Goal: Obtain resource: Download file/media

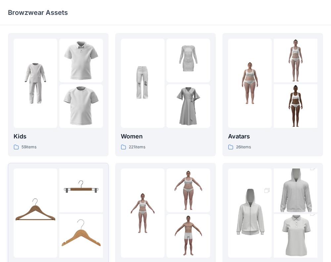
scroll to position [9, 0]
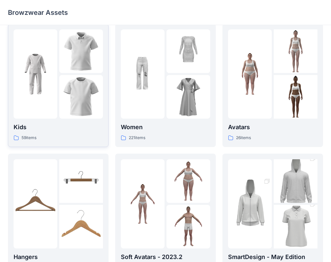
click at [48, 121] on div "Kids 59 items" at bounding box center [58, 85] width 89 height 112
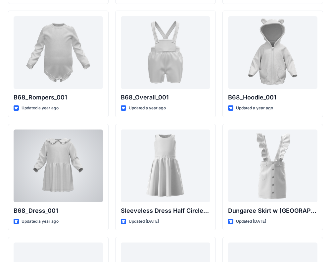
scroll to position [1268, 0]
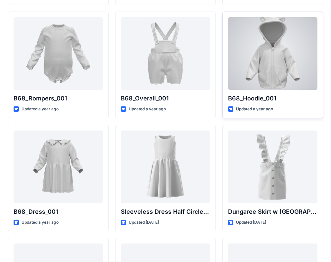
click at [254, 76] on div at bounding box center [272, 53] width 89 height 73
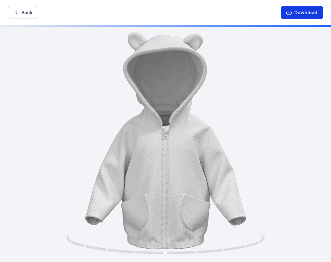
click at [301, 13] on button "Download" at bounding box center [302, 12] width 42 height 13
click at [307, 13] on button "Download" at bounding box center [302, 12] width 42 height 13
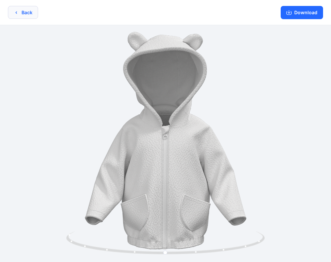
click at [21, 10] on button "Back" at bounding box center [23, 12] width 30 height 13
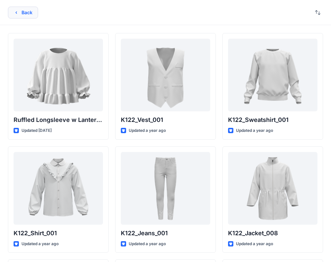
click at [24, 12] on button "Back" at bounding box center [23, 13] width 30 height 12
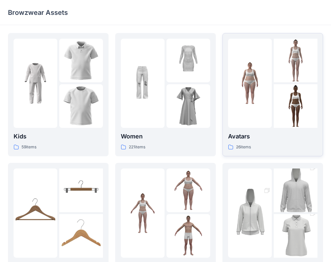
click at [253, 139] on p "Avatars" at bounding box center [272, 136] width 89 height 9
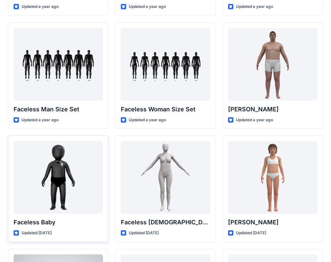
scroll to position [316, 0]
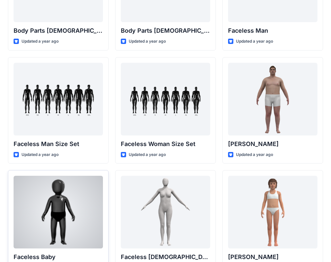
click at [48, 199] on div at bounding box center [58, 212] width 89 height 73
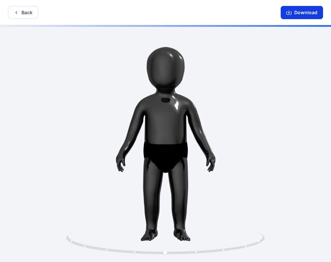
click at [301, 12] on button "Download" at bounding box center [302, 12] width 42 height 13
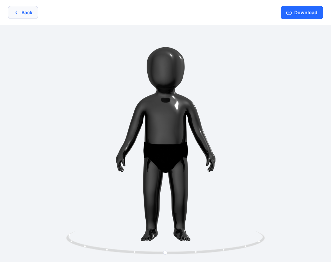
click at [25, 14] on button "Back" at bounding box center [23, 12] width 30 height 13
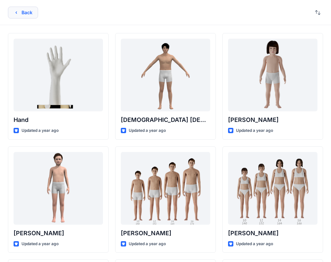
click at [19, 14] on button "Back" at bounding box center [23, 13] width 30 height 12
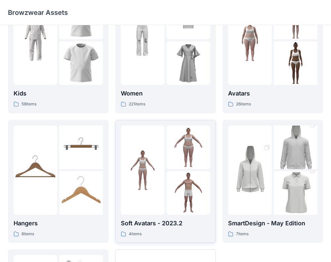
scroll to position [47, 0]
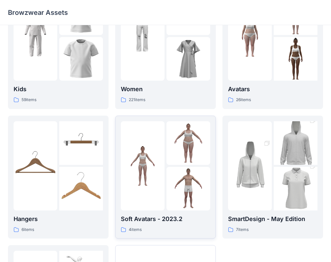
click at [142, 221] on p "Soft Avatars - 2023.2" at bounding box center [165, 219] width 89 height 9
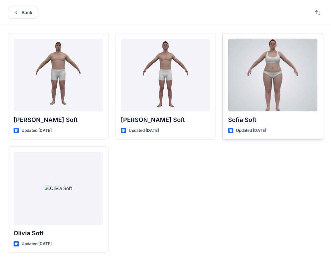
click at [256, 86] on div at bounding box center [272, 75] width 89 height 73
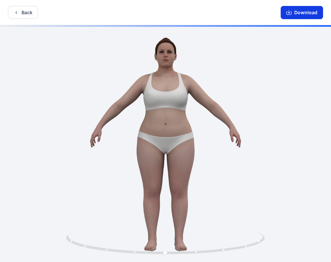
click at [314, 11] on button "Download" at bounding box center [302, 12] width 42 height 13
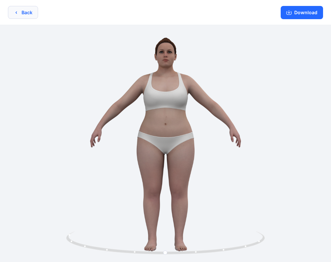
click at [27, 11] on button "Back" at bounding box center [23, 12] width 30 height 13
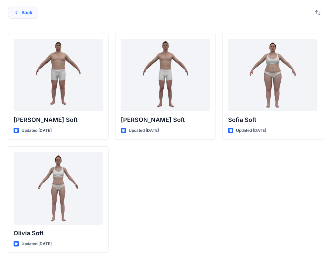
click at [20, 11] on button "Back" at bounding box center [23, 13] width 30 height 12
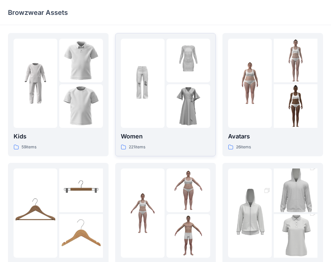
click at [173, 101] on img at bounding box center [188, 106] width 44 height 44
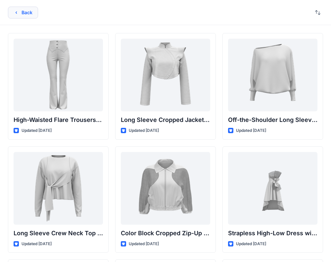
click at [22, 15] on button "Back" at bounding box center [23, 13] width 30 height 12
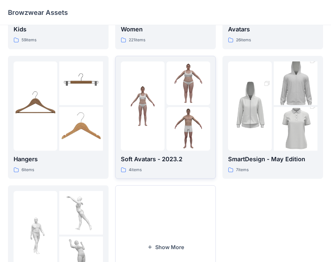
scroll to position [109, 0]
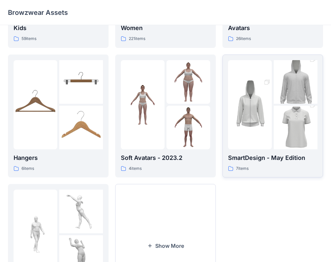
click at [290, 97] on img at bounding box center [296, 82] width 44 height 66
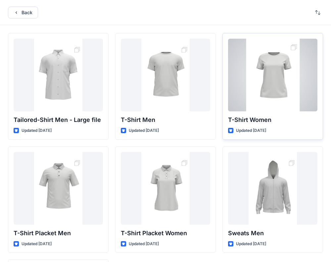
click at [251, 81] on div at bounding box center [272, 75] width 89 height 73
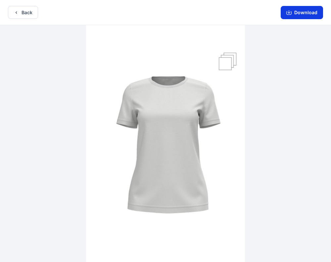
click at [302, 15] on button "Download" at bounding box center [302, 12] width 42 height 13
